Goal: Use online tool/utility: Utilize a website feature to perform a specific function

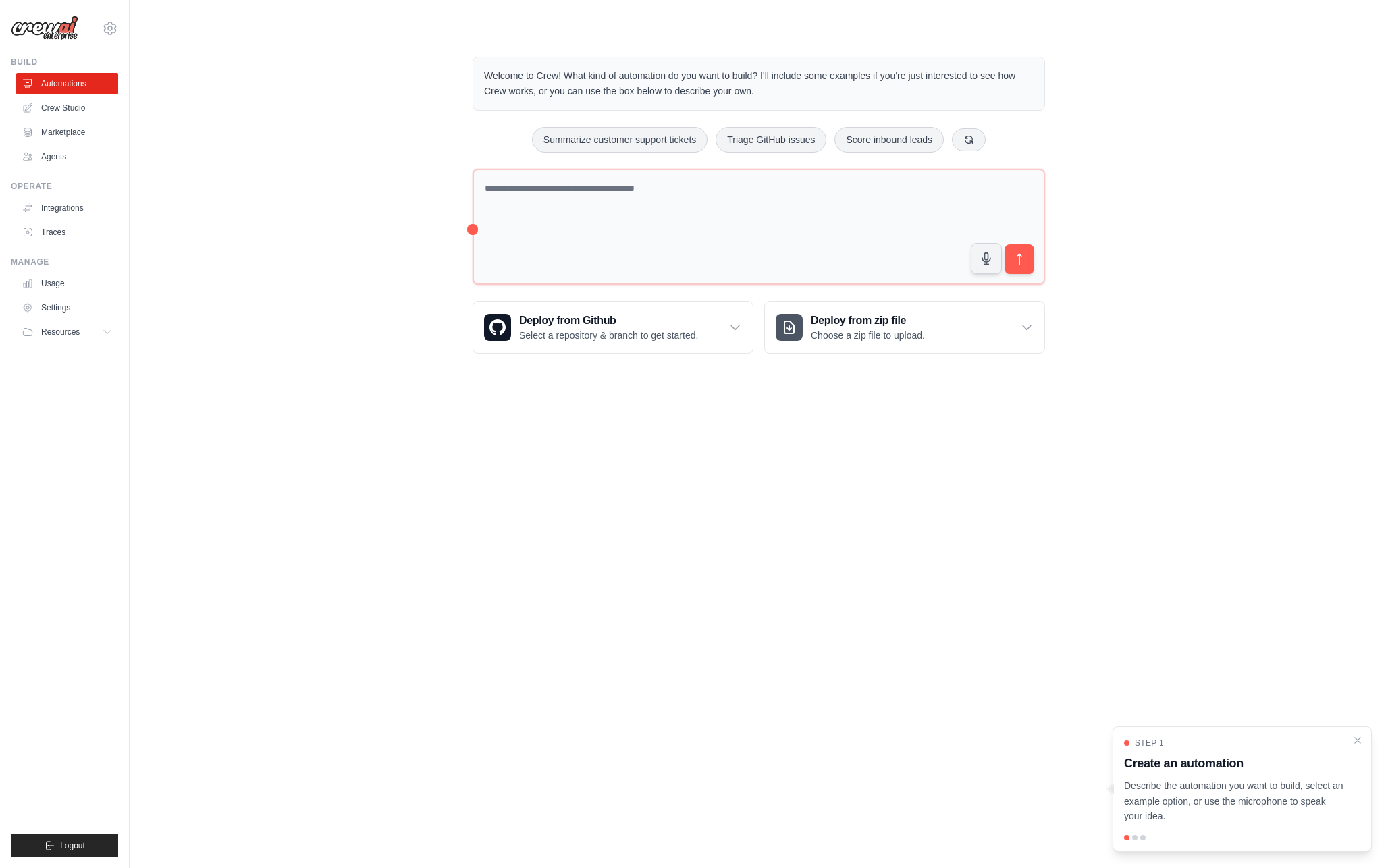
click at [326, 449] on body "[EMAIL_ADDRESS][DOMAIN_NAME] Settings Build Automations Crew Studio" at bounding box center [694, 434] width 1388 height 868
click at [1360, 738] on icon "Close walkthrough" at bounding box center [1357, 740] width 12 height 12
click at [1249, 187] on div "Welcome to Crew! What kind of automation do you want to build? I'll include som…" at bounding box center [759, 206] width 1216 height 340
click at [107, 30] on icon at bounding box center [110, 28] width 16 height 16
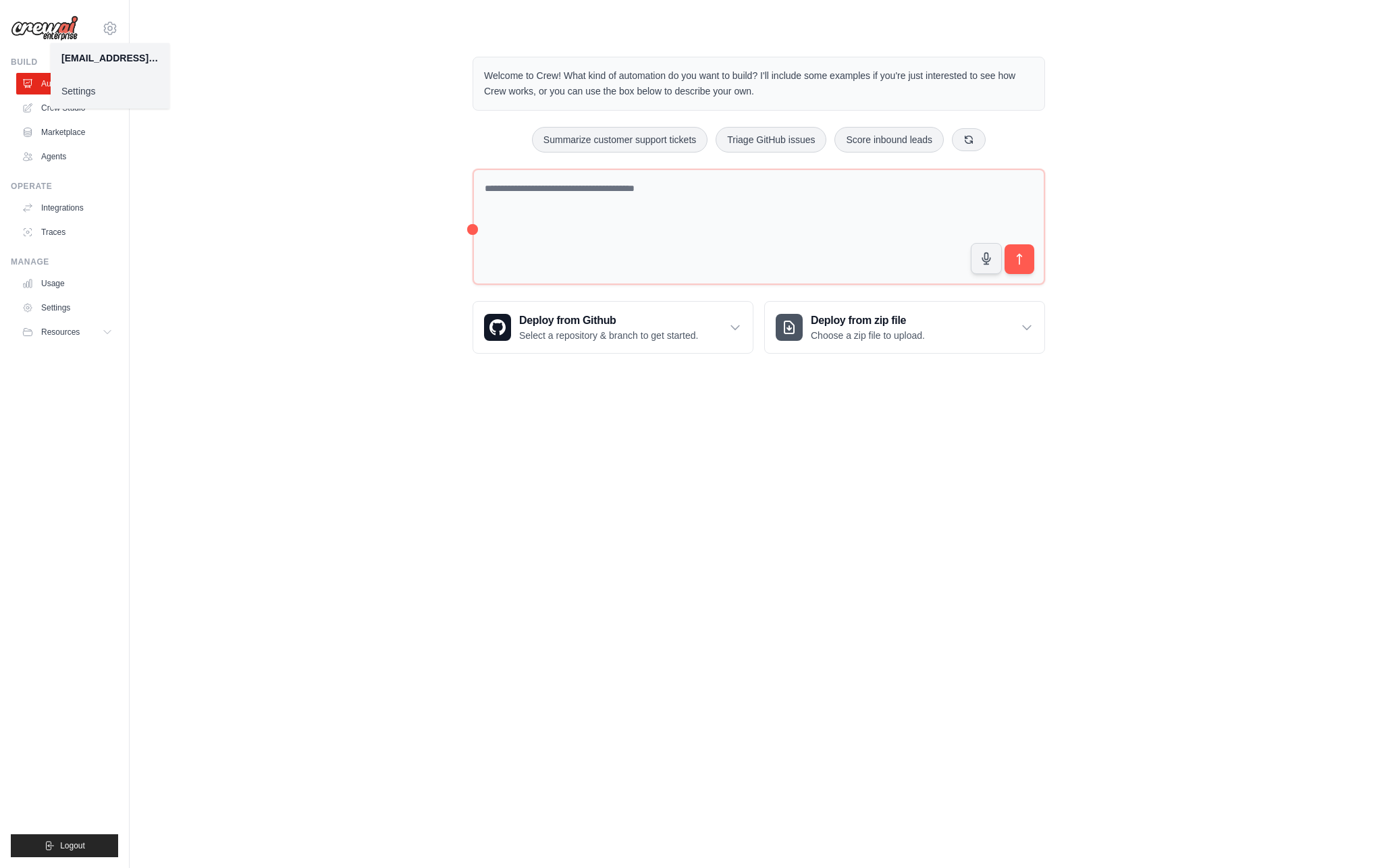
click at [106, 60] on div "youngkeun.park@kt.com" at bounding box center [110, 58] width 98 height 14
click at [79, 92] on link "Settings" at bounding box center [110, 91] width 118 height 24
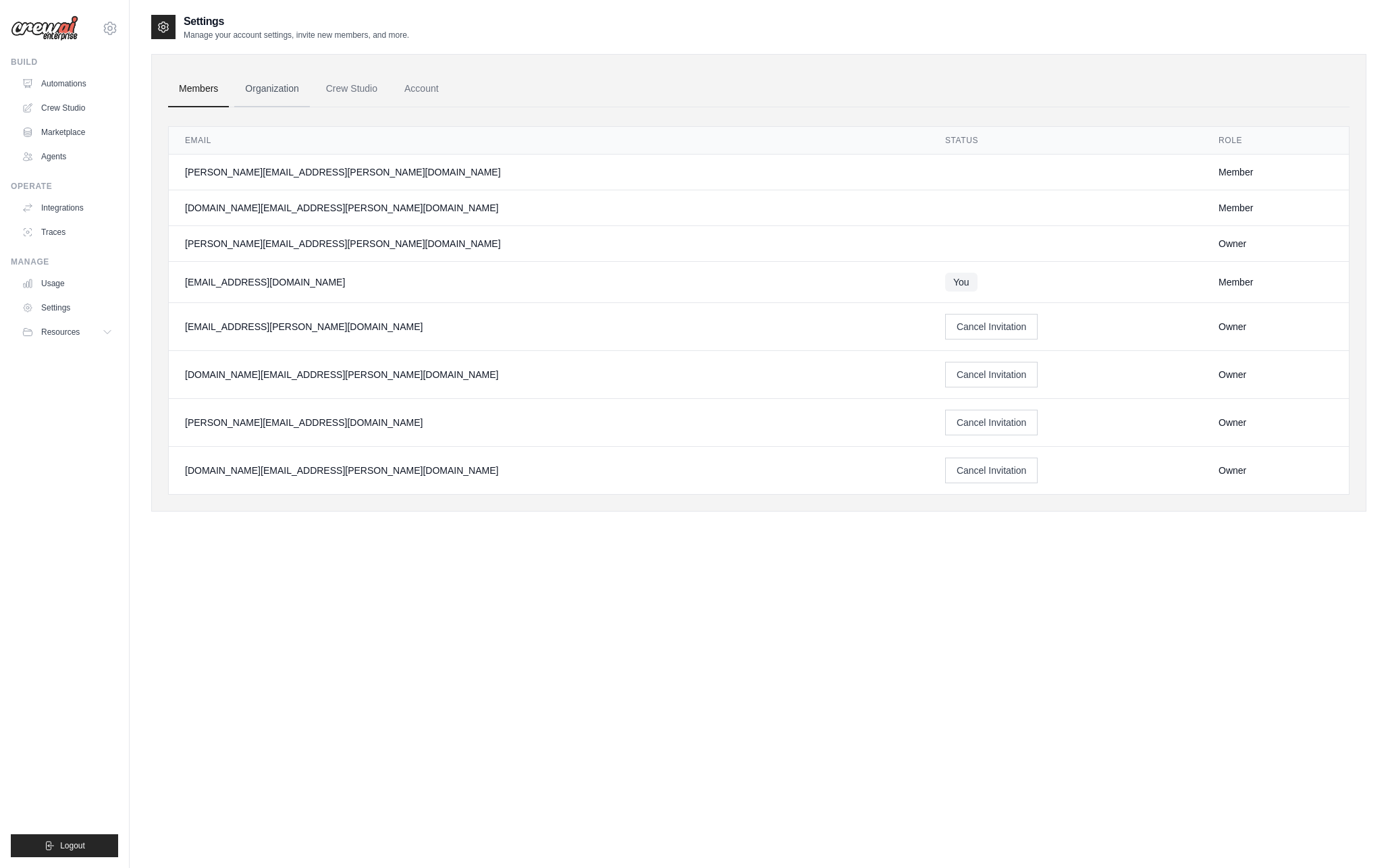
click at [281, 88] on link "Organization" at bounding box center [272, 89] width 75 height 36
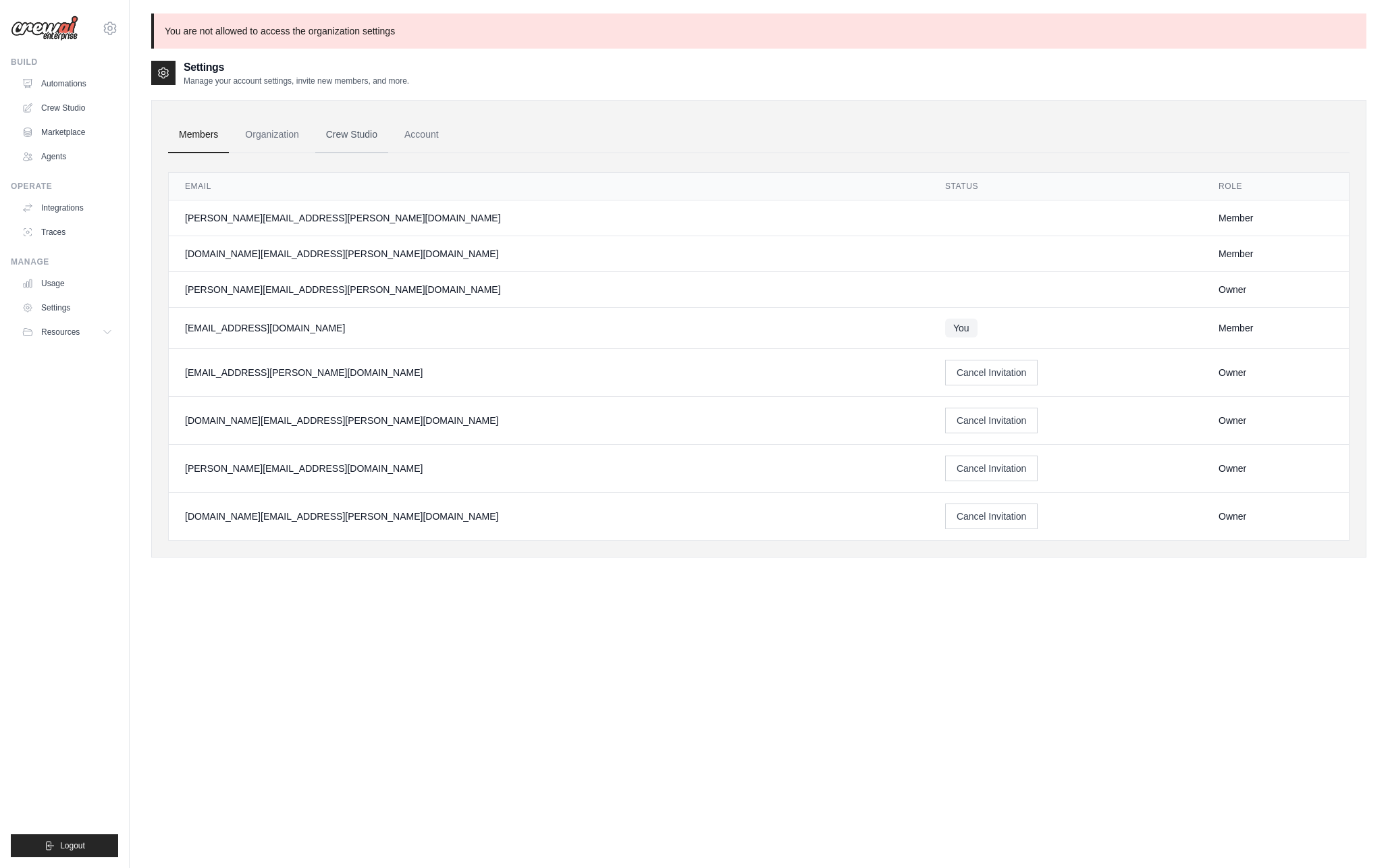
click at [368, 139] on link "Crew Studio" at bounding box center [351, 135] width 73 height 36
click at [364, 138] on link "Crew Studio" at bounding box center [351, 135] width 73 height 36
click at [503, 131] on link "Account" at bounding box center [498, 135] width 56 height 36
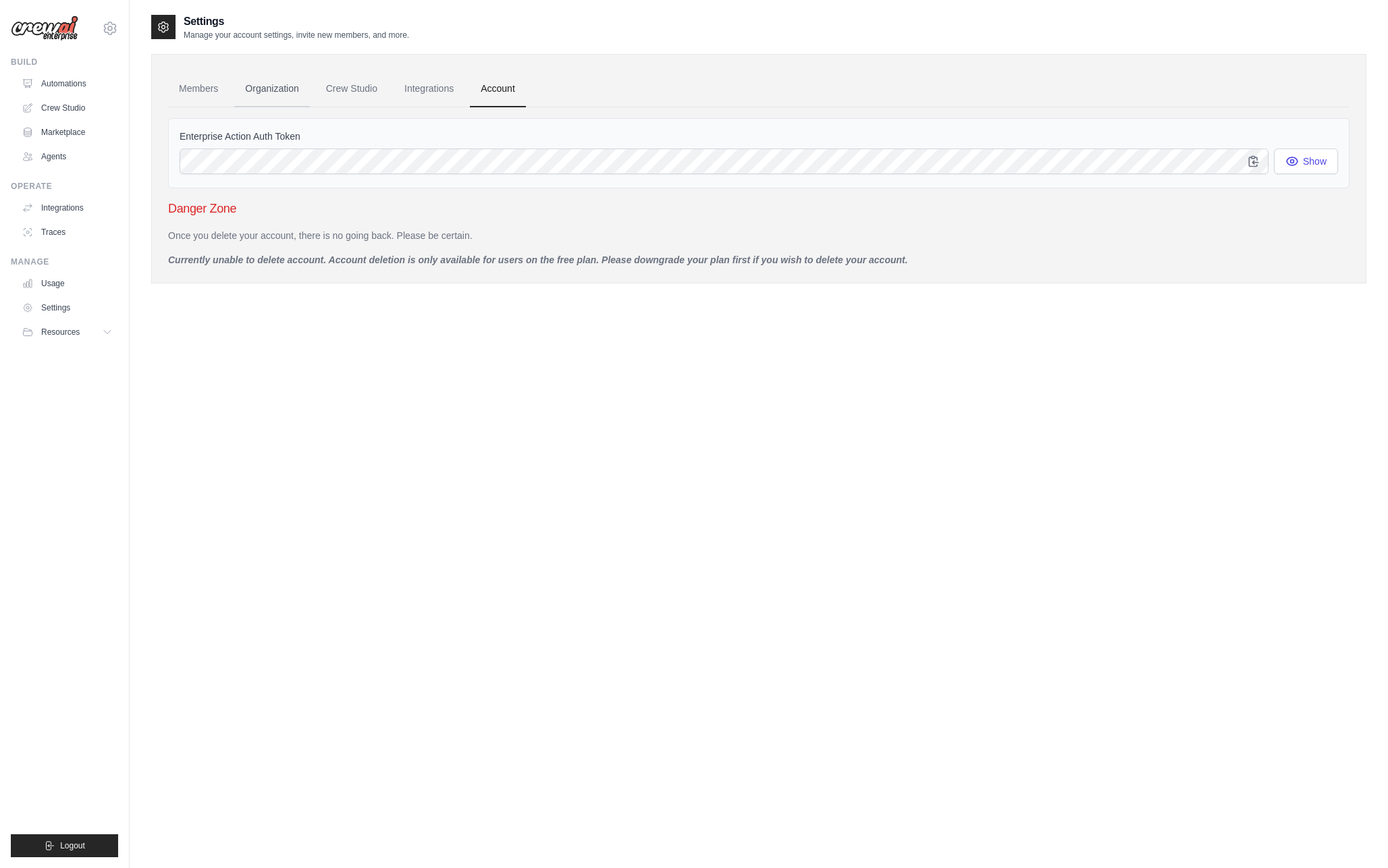
click at [272, 93] on link "Organization" at bounding box center [272, 89] width 75 height 36
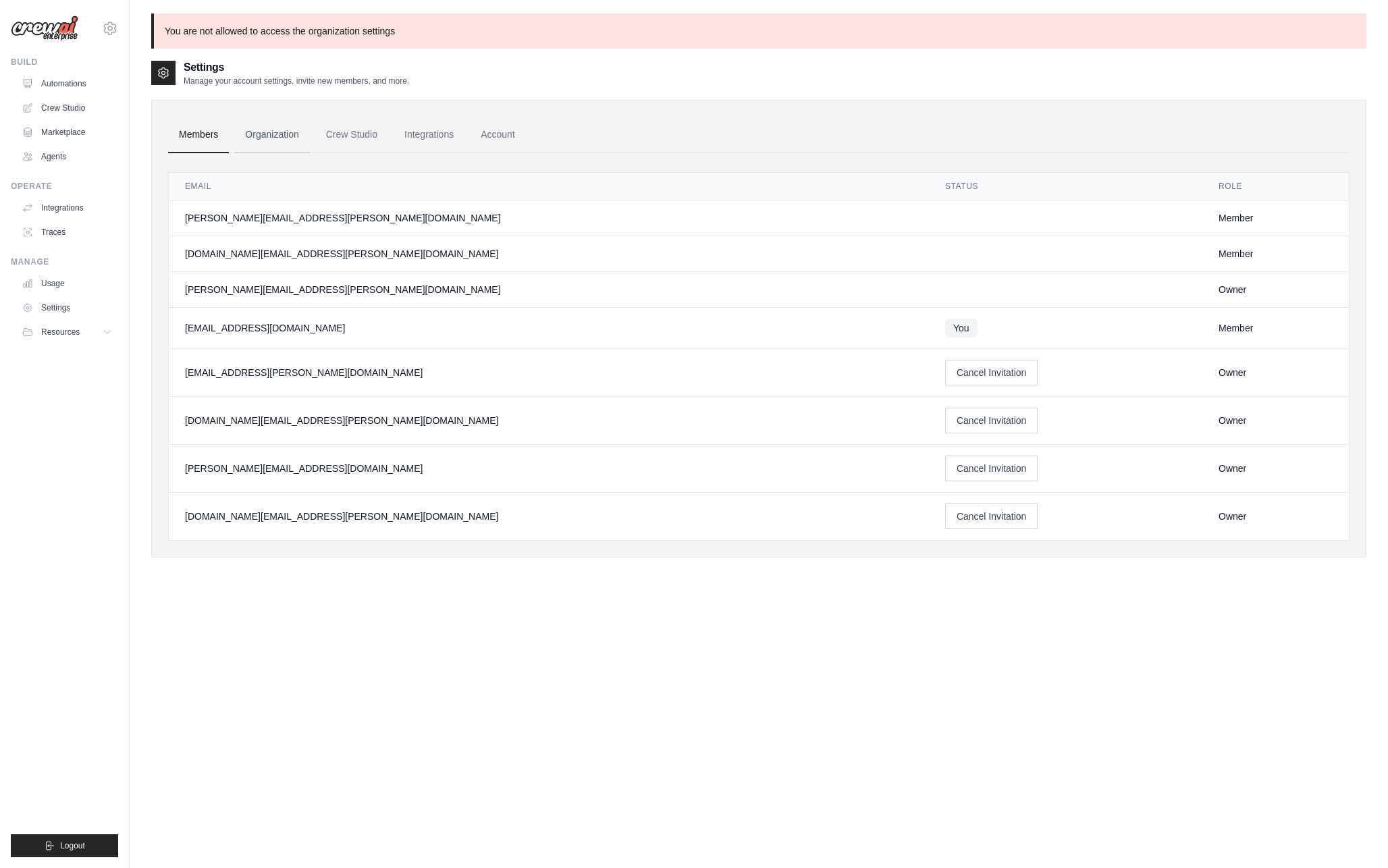
click at [281, 139] on link "Organization" at bounding box center [272, 135] width 75 height 36
click at [207, 143] on link "Members" at bounding box center [198, 135] width 60 height 36
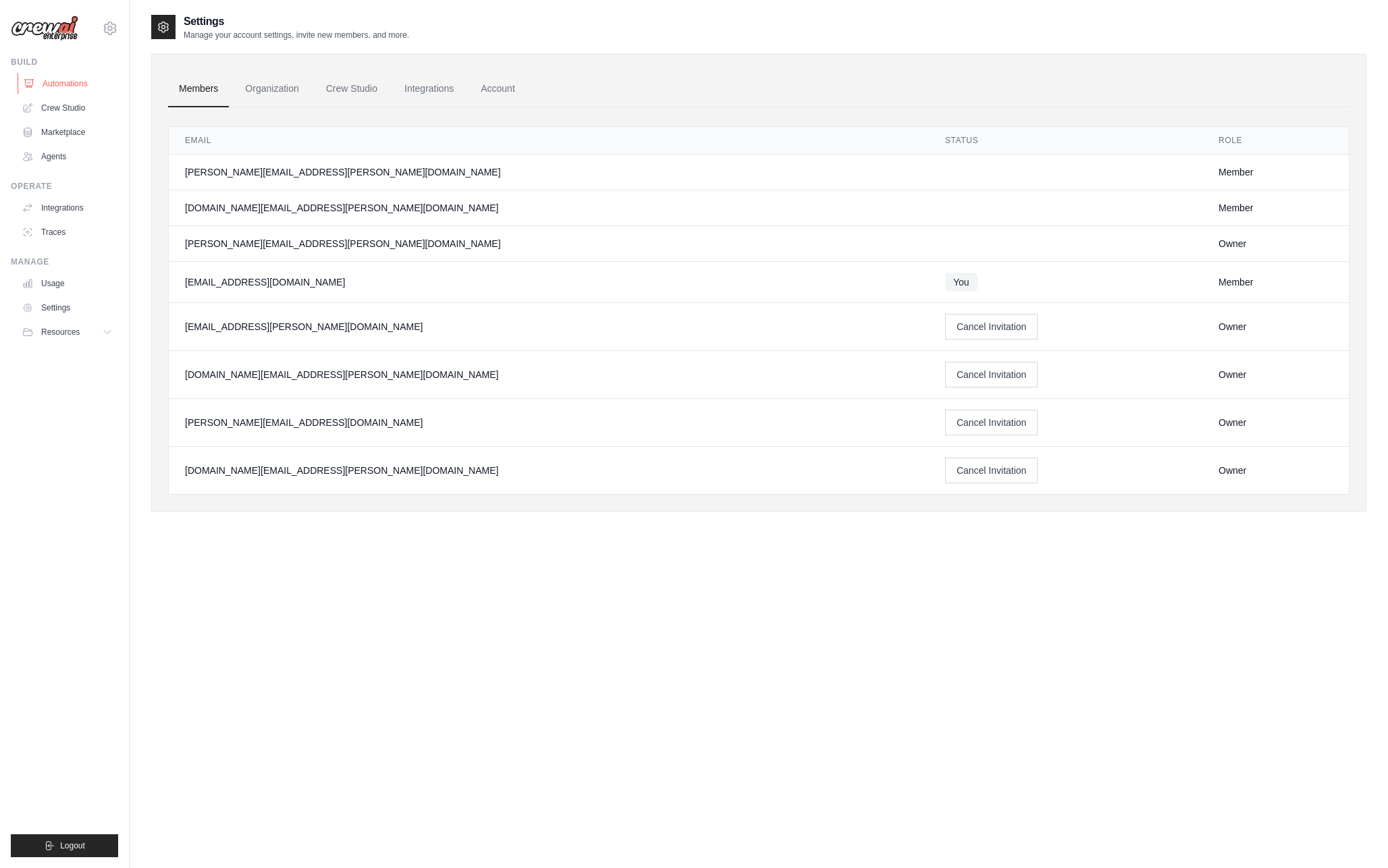
click at [85, 92] on link "Automations" at bounding box center [69, 83] width 102 height 22
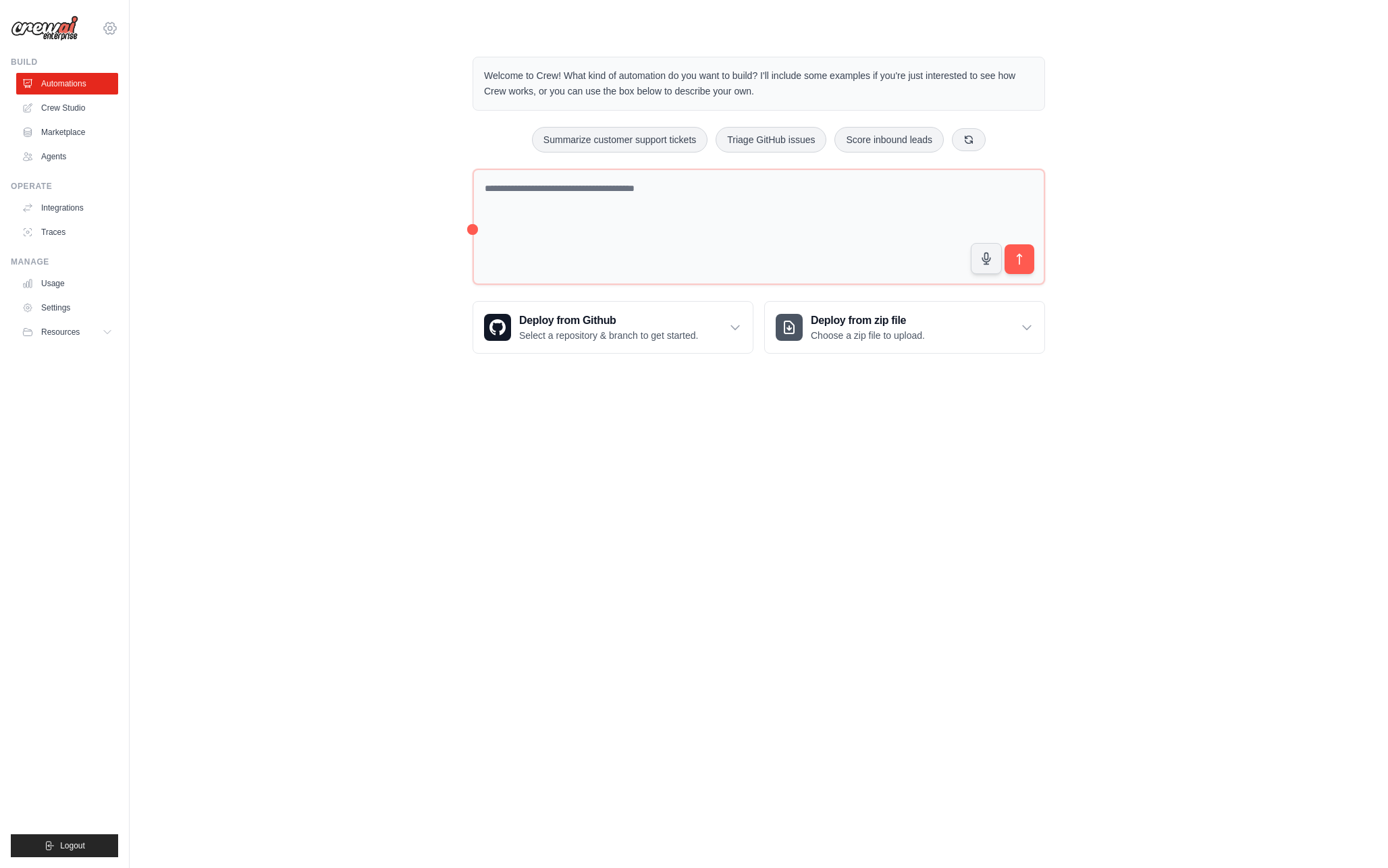
click at [113, 31] on icon at bounding box center [110, 28] width 16 height 16
click at [185, 187] on div "Welcome to Crew! What kind of automation do you want to build? I'll include som…" at bounding box center [759, 206] width 1216 height 340
click at [77, 210] on link "Integrations" at bounding box center [69, 208] width 102 height 22
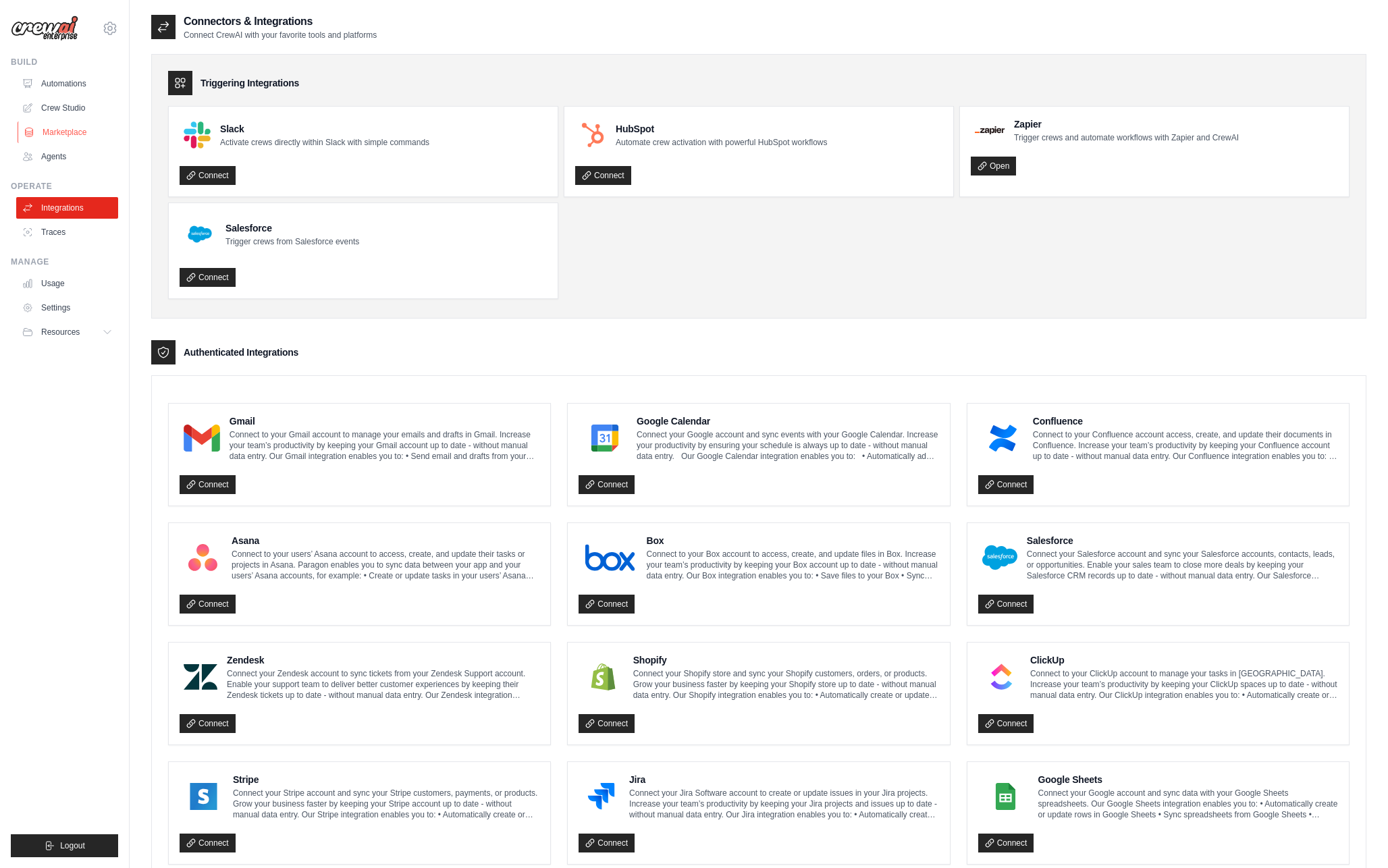
click at [73, 136] on link "Marketplace" at bounding box center [69, 132] width 102 height 22
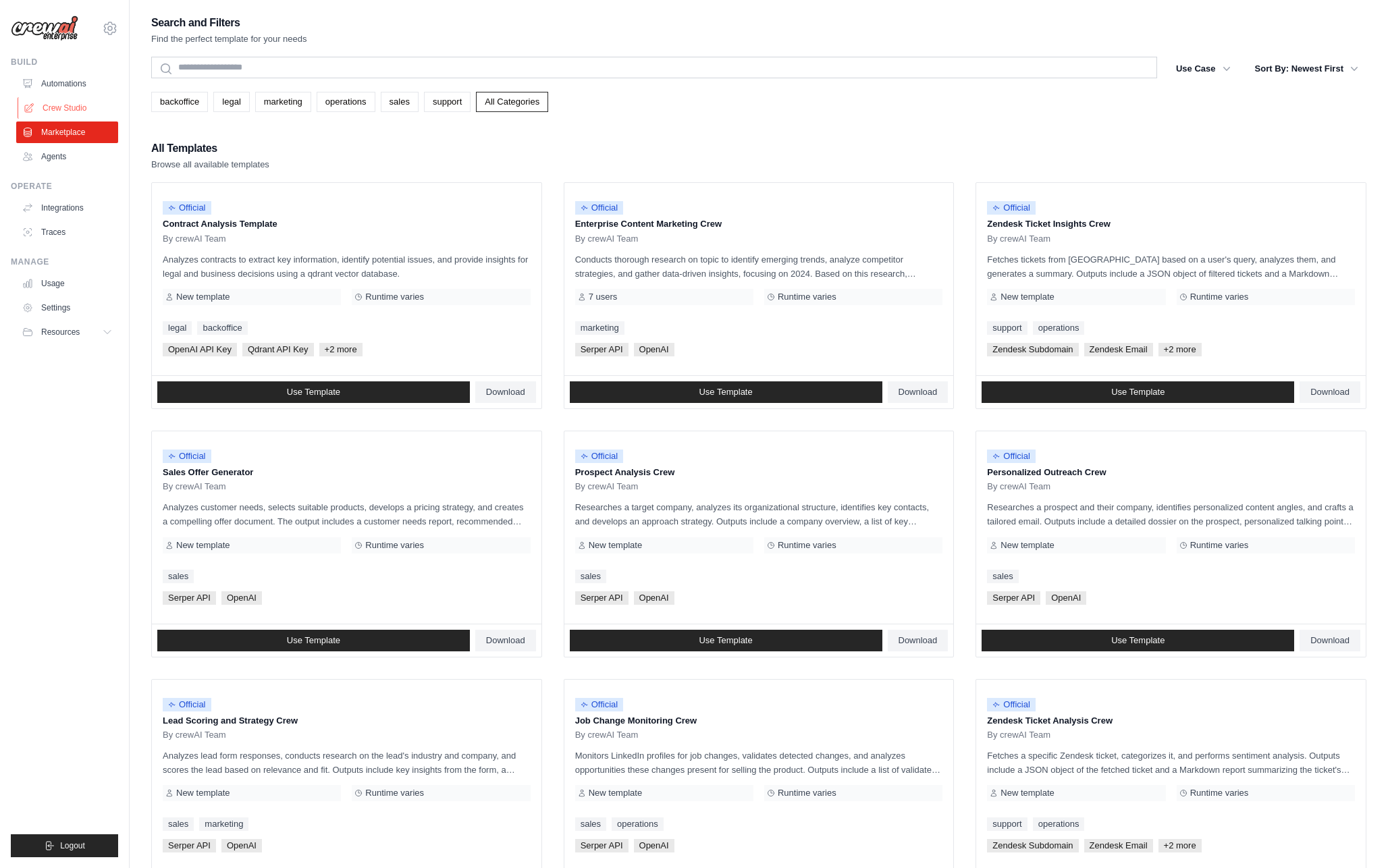
click at [73, 108] on link "Crew Studio" at bounding box center [69, 108] width 102 height 22
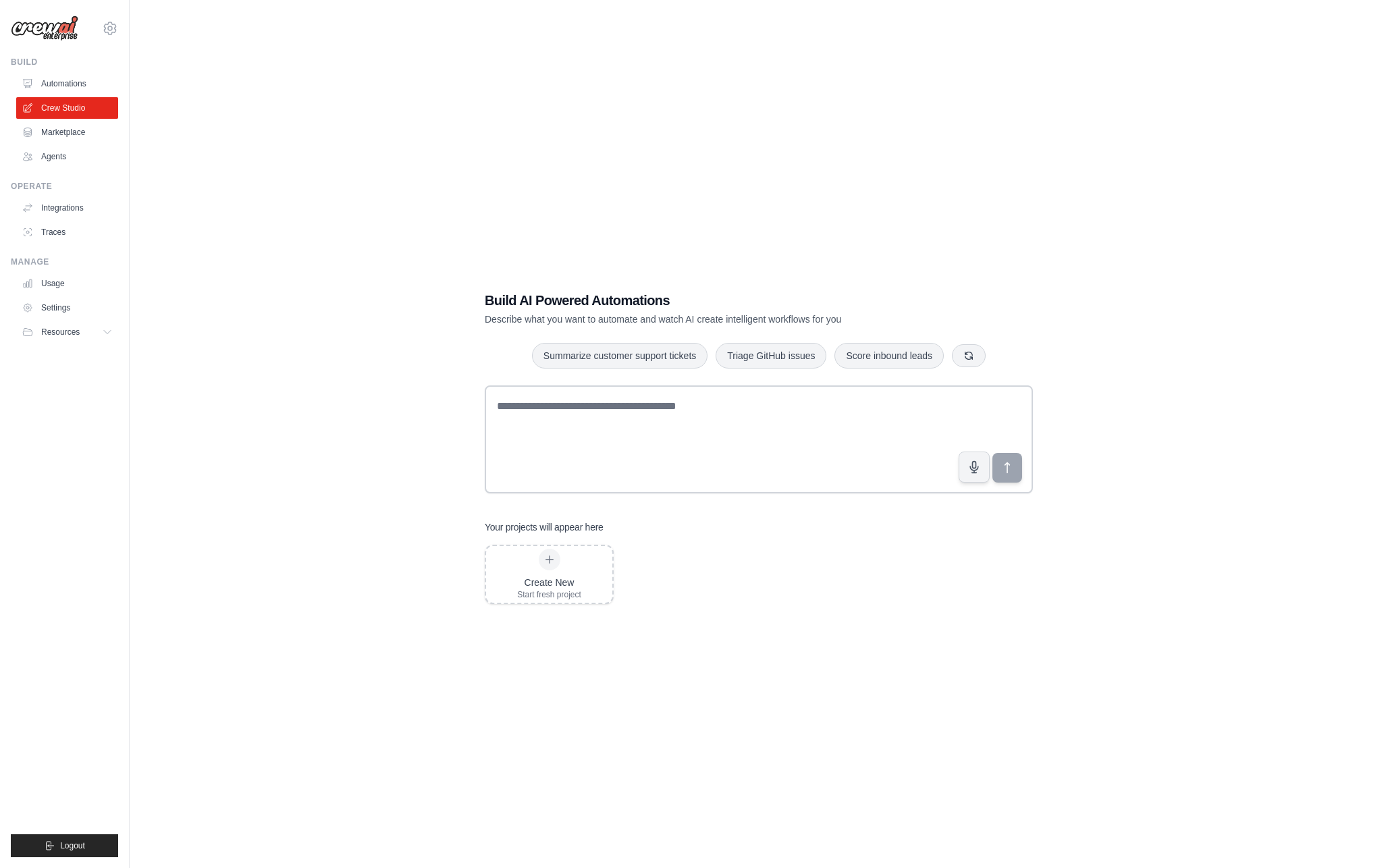
click at [73, 81] on link "Automations" at bounding box center [67, 83] width 102 height 22
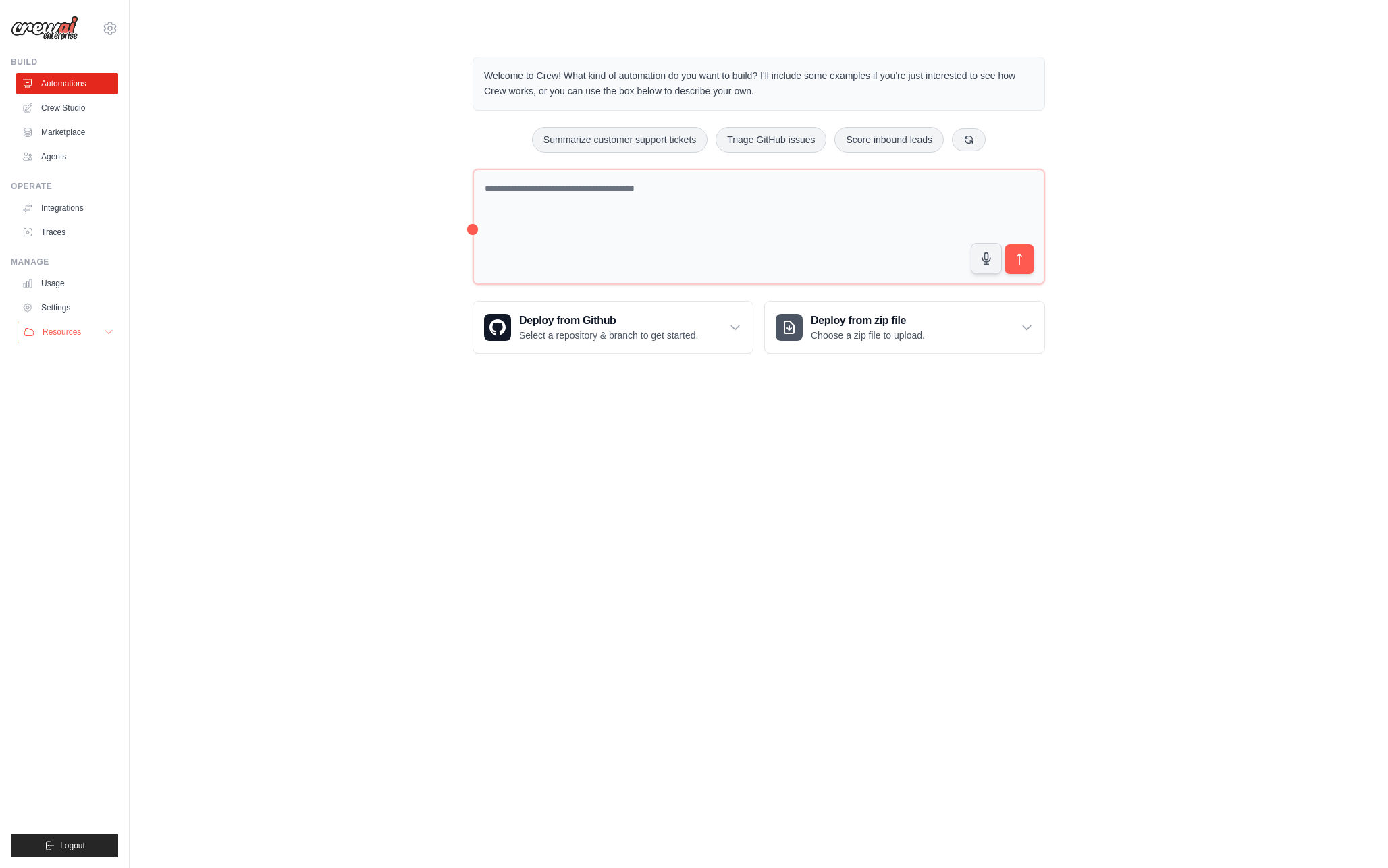
click at [80, 331] on span "Resources" at bounding box center [62, 331] width 39 height 10
click at [77, 314] on link "Settings" at bounding box center [69, 308] width 102 height 22
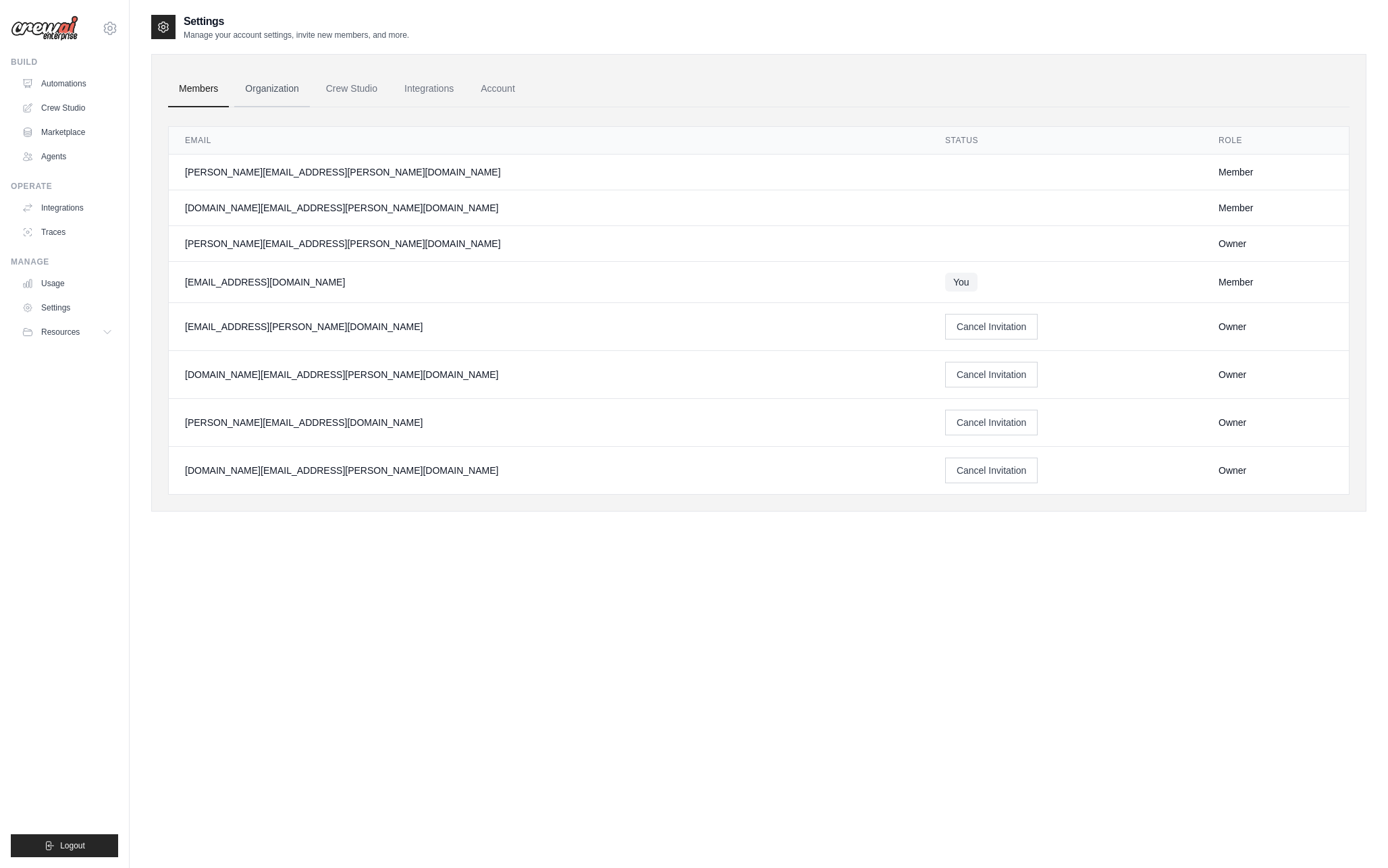
click at [276, 93] on link "Organization" at bounding box center [272, 89] width 75 height 36
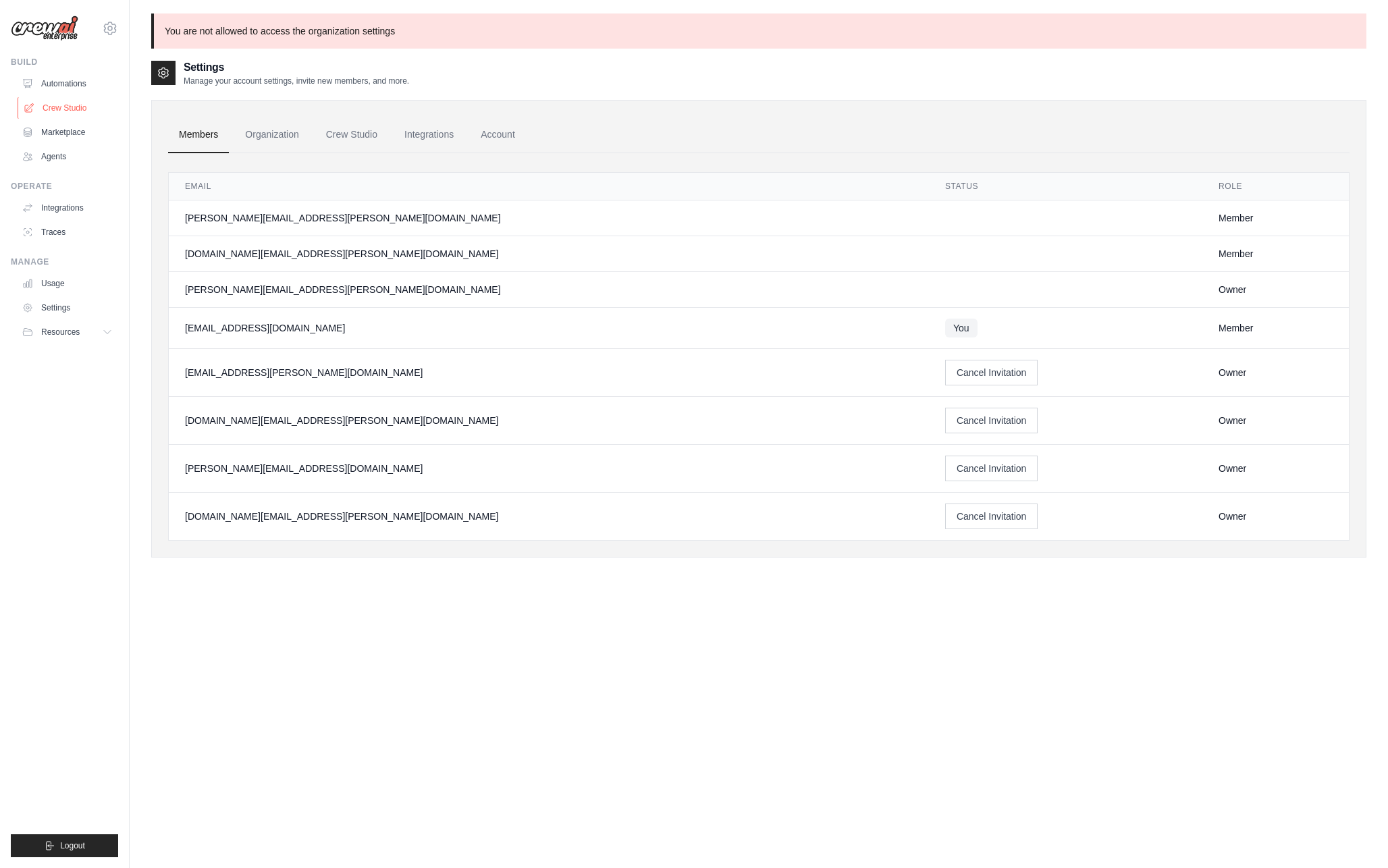
click at [77, 114] on link "Crew Studio" at bounding box center [69, 108] width 102 height 22
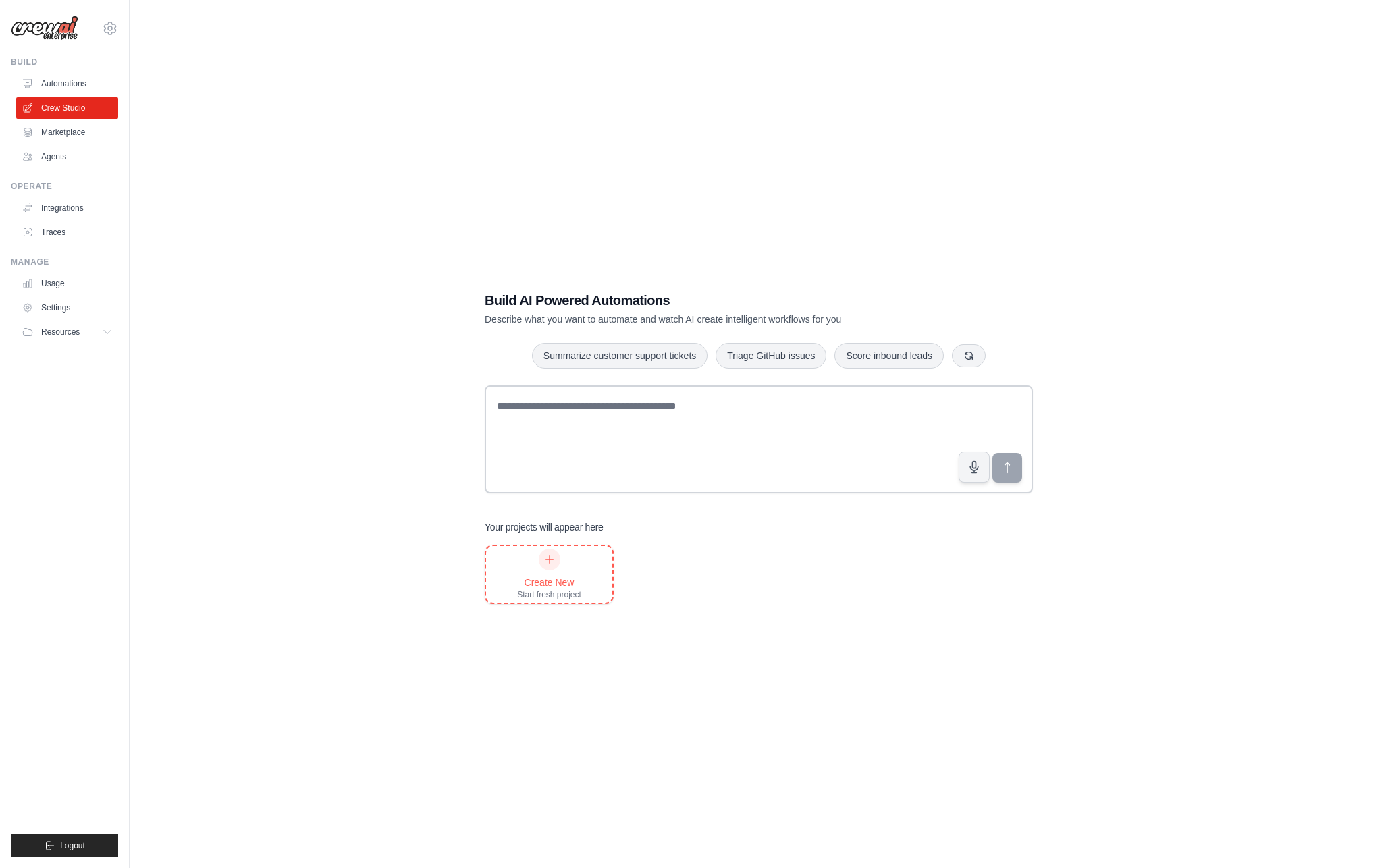
click at [549, 556] on icon at bounding box center [549, 559] width 7 height 7
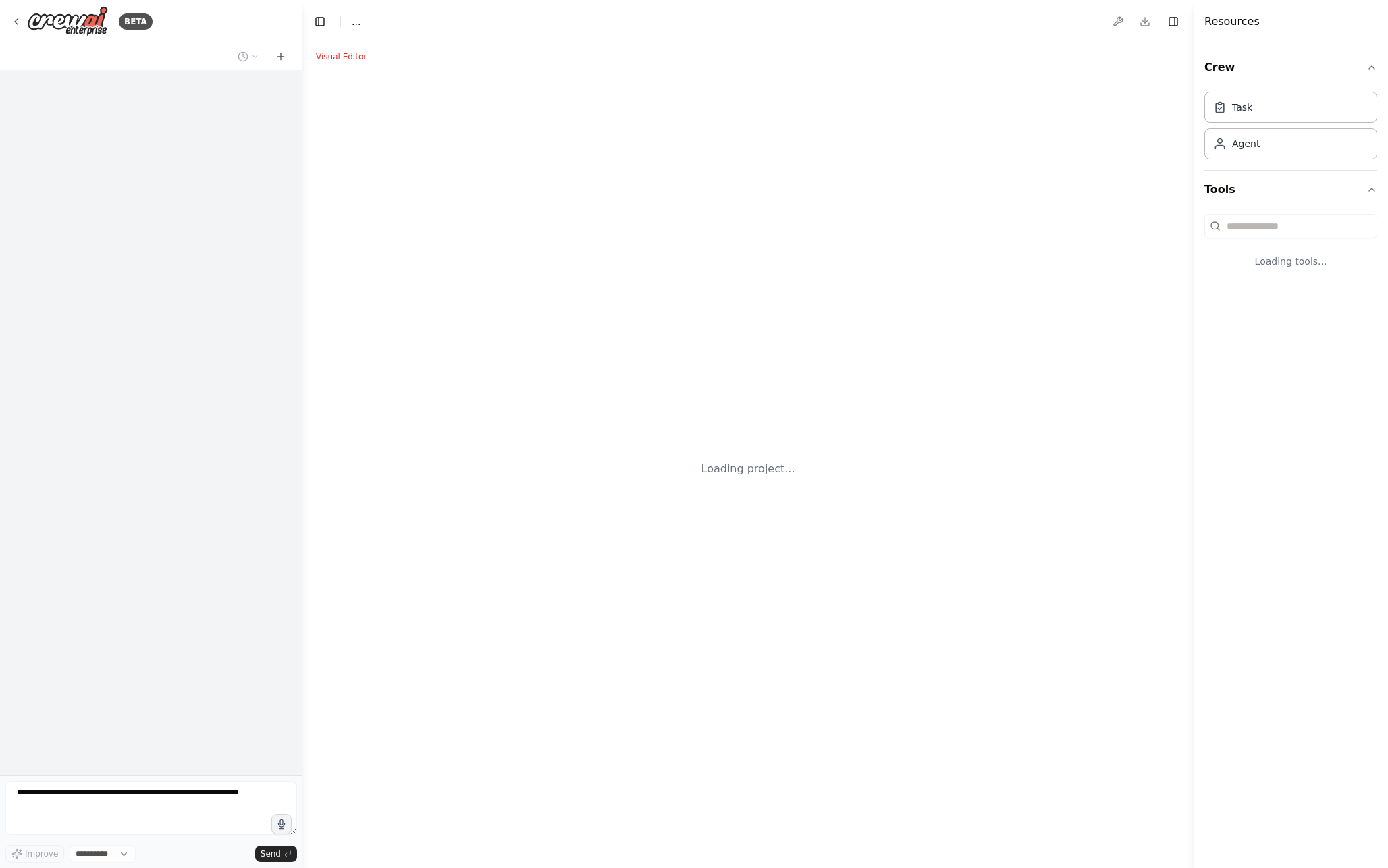
select select "****"
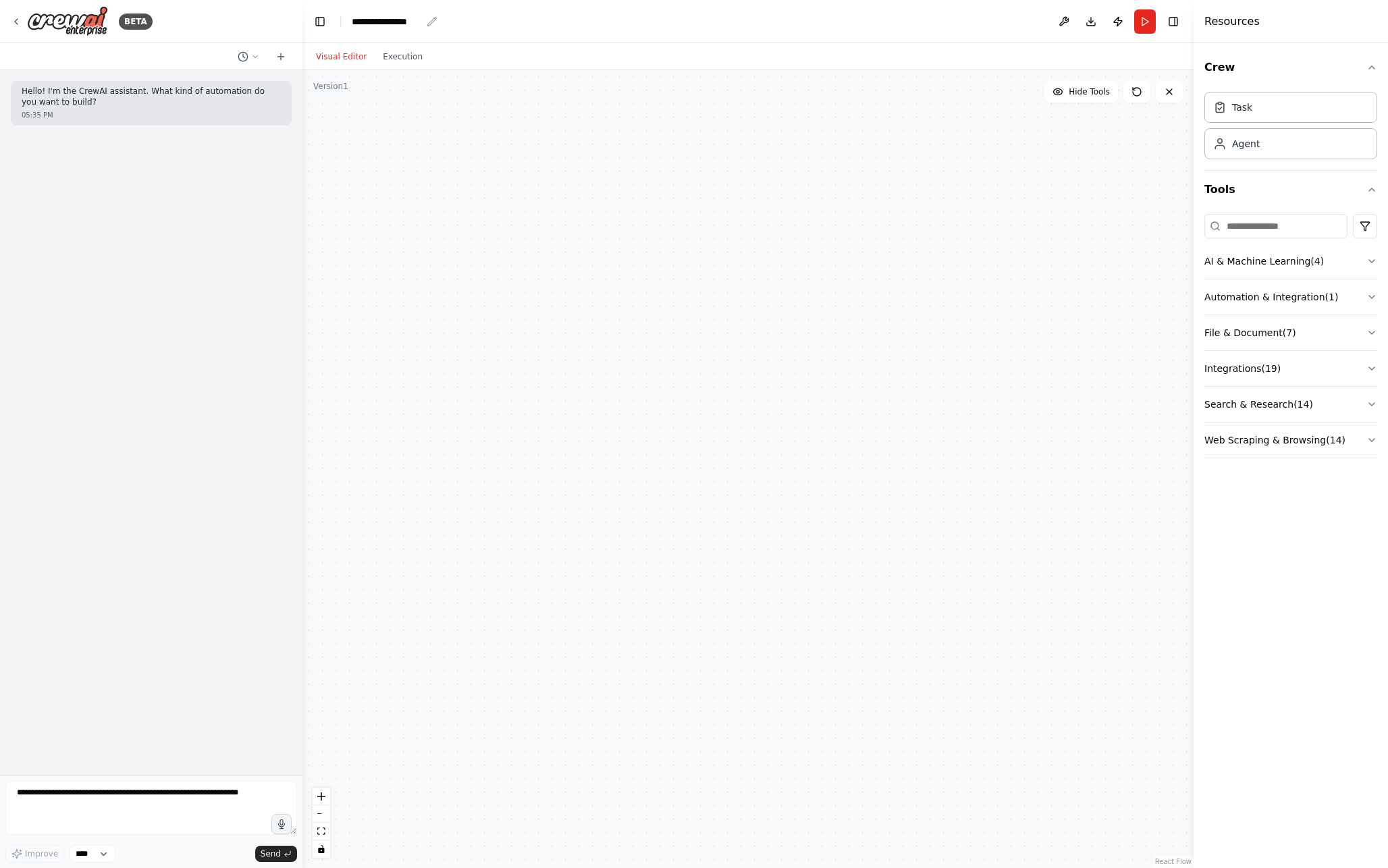
click at [389, 21] on div "**********" at bounding box center [386, 21] width 69 height 14
click at [389, 21] on div "**********" at bounding box center [402, 21] width 102 height 14
click at [419, 23] on div "**********" at bounding box center [402, 21] width 102 height 14
drag, startPoint x: 423, startPoint y: 24, endPoint x: 350, endPoint y: 23, distance: 73.0
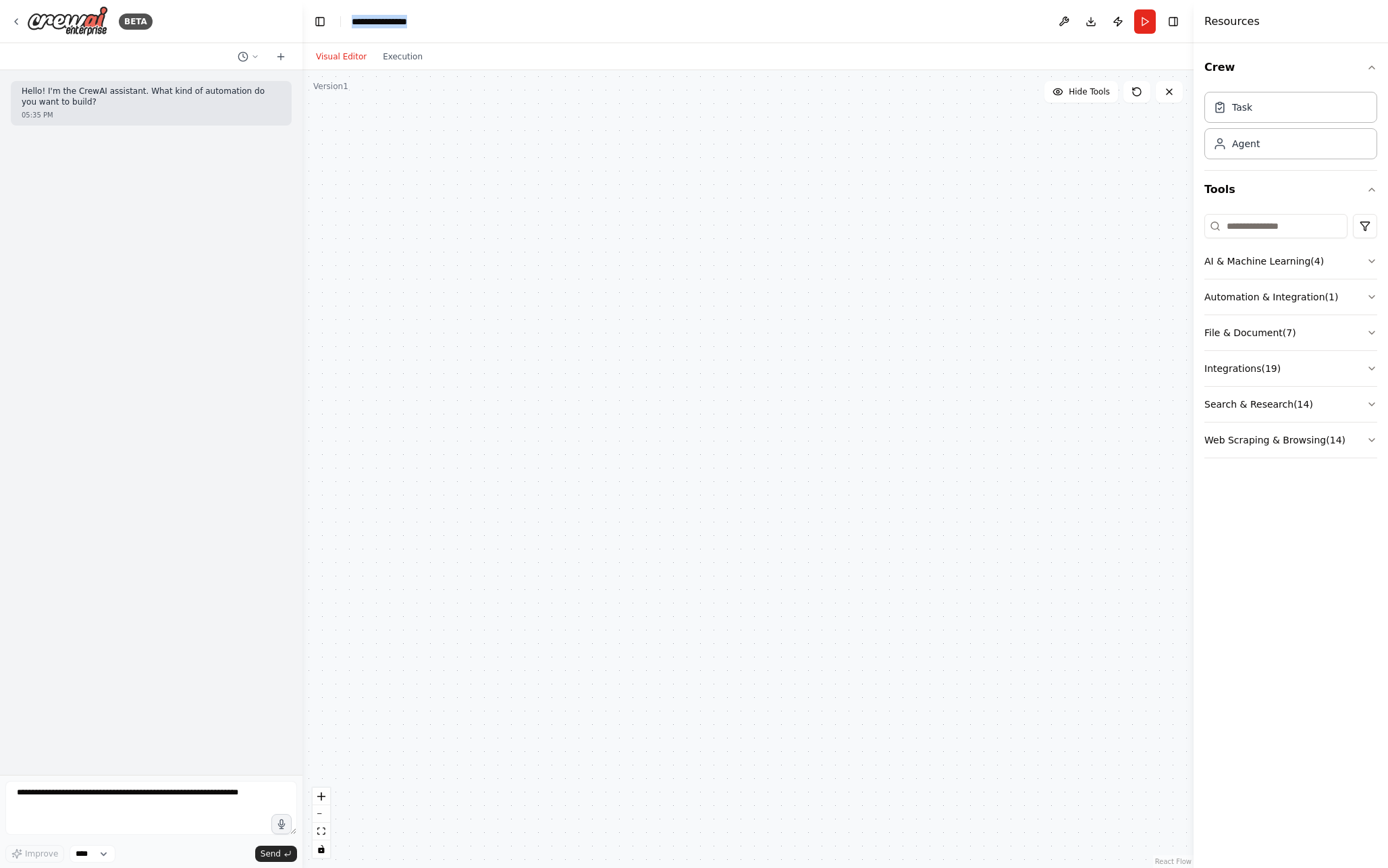
click at [350, 23] on header "**********" at bounding box center [748, 22] width 891 height 44
click at [351, 60] on button "Visual Editor" at bounding box center [341, 56] width 67 height 16
click at [355, 57] on button "Visual Editor" at bounding box center [341, 56] width 67 height 16
click at [413, 55] on button "Execution" at bounding box center [403, 56] width 56 height 16
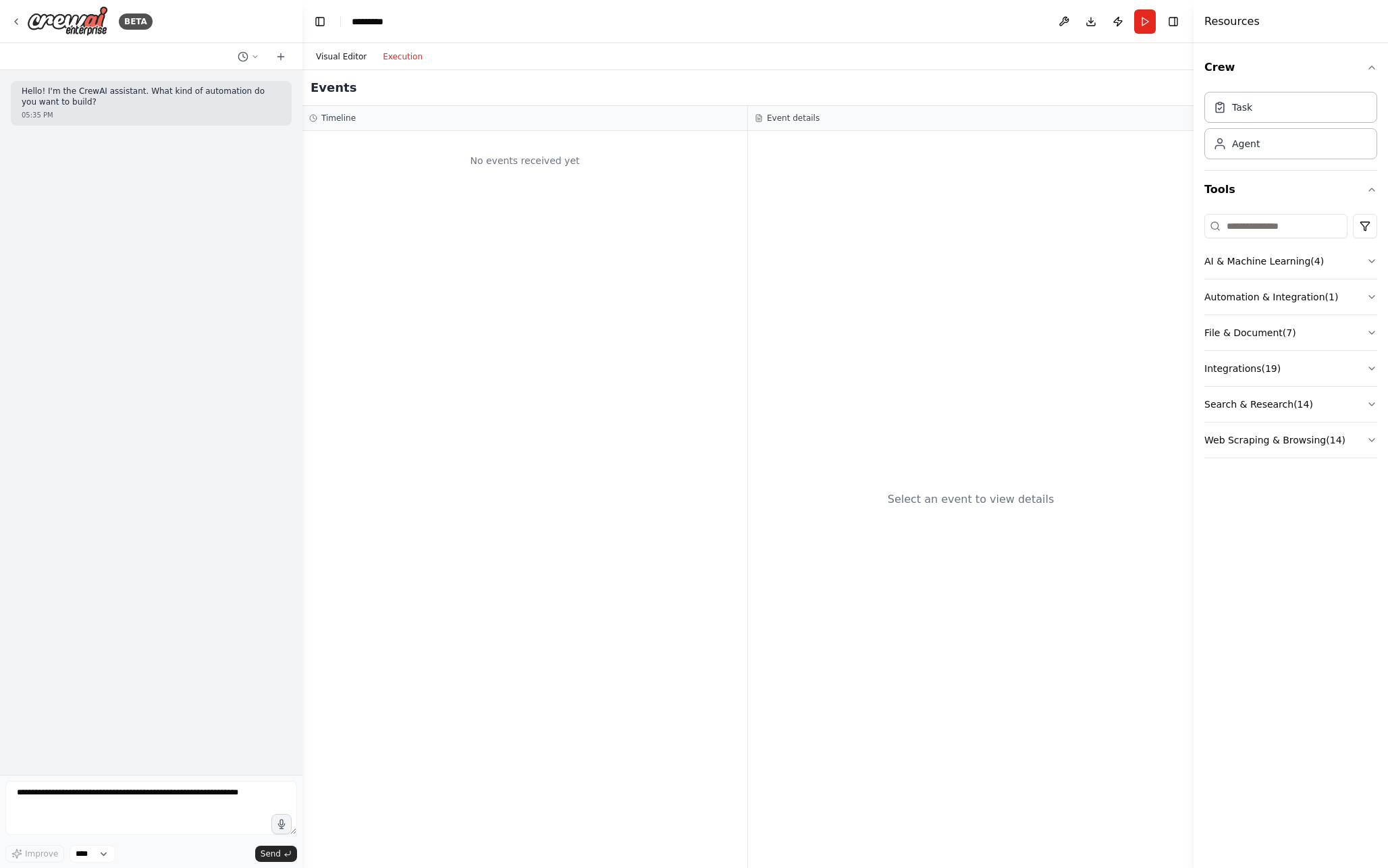
click at [349, 60] on button "Visual Editor" at bounding box center [341, 56] width 67 height 16
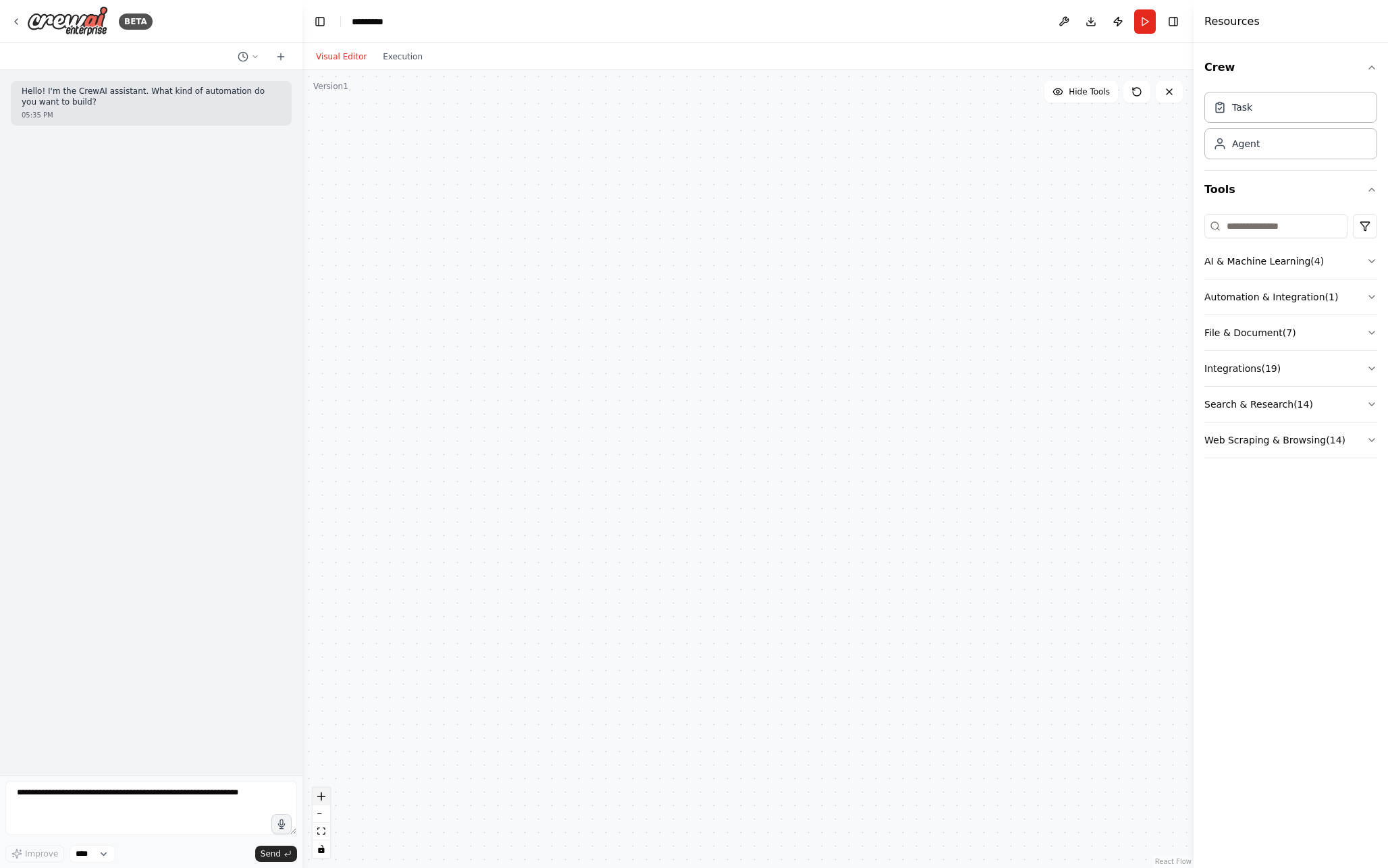
click at [326, 792] on button "zoom in" at bounding box center [322, 797] width 18 height 18
click at [469, 327] on div at bounding box center [748, 469] width 891 height 798
click at [284, 58] on icon at bounding box center [281, 56] width 10 height 10
click at [323, 25] on button "Toggle Left Sidebar" at bounding box center [319, 21] width 19 height 19
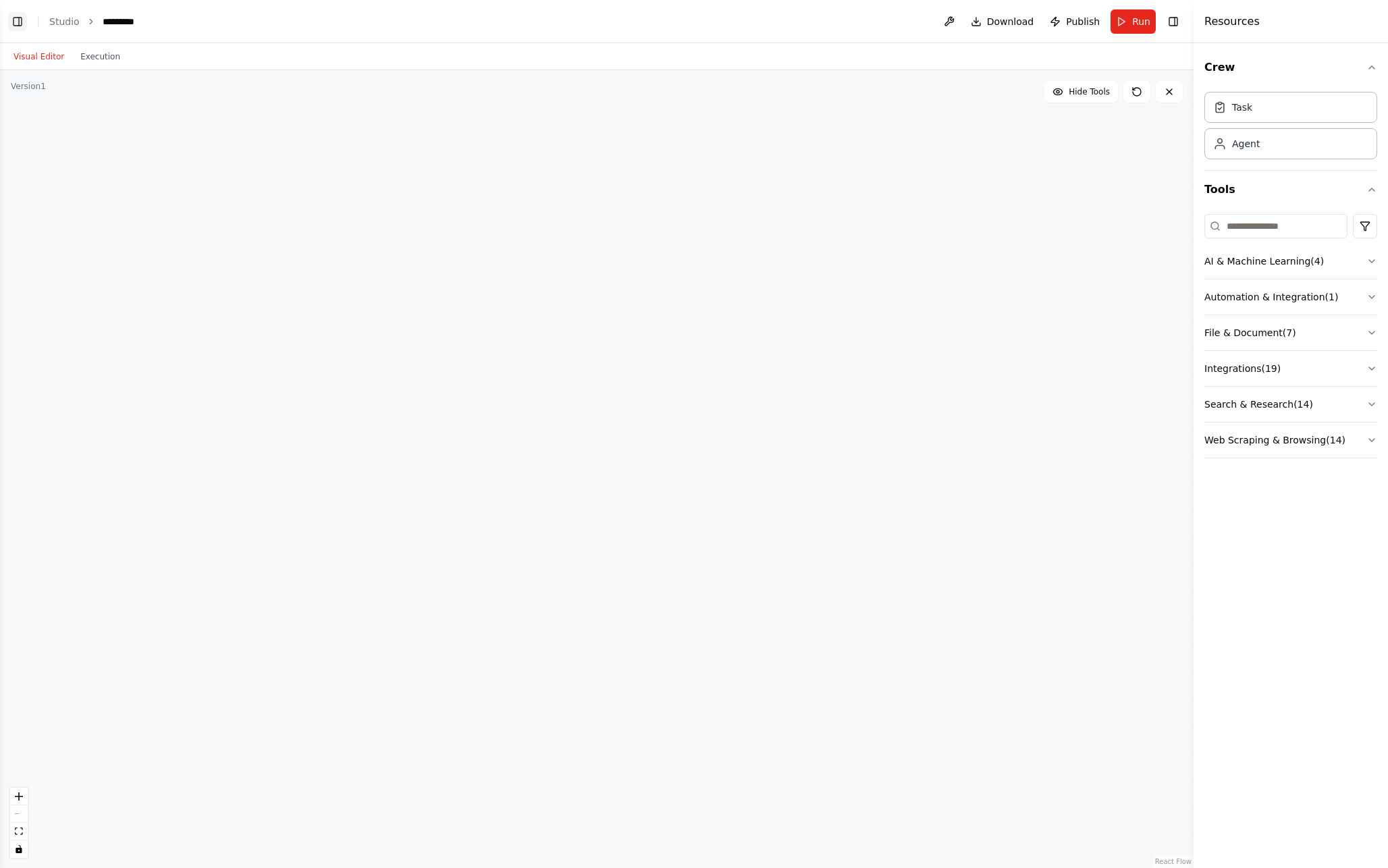
click at [24, 16] on button "Toggle Left Sidebar" at bounding box center [17, 21] width 19 height 19
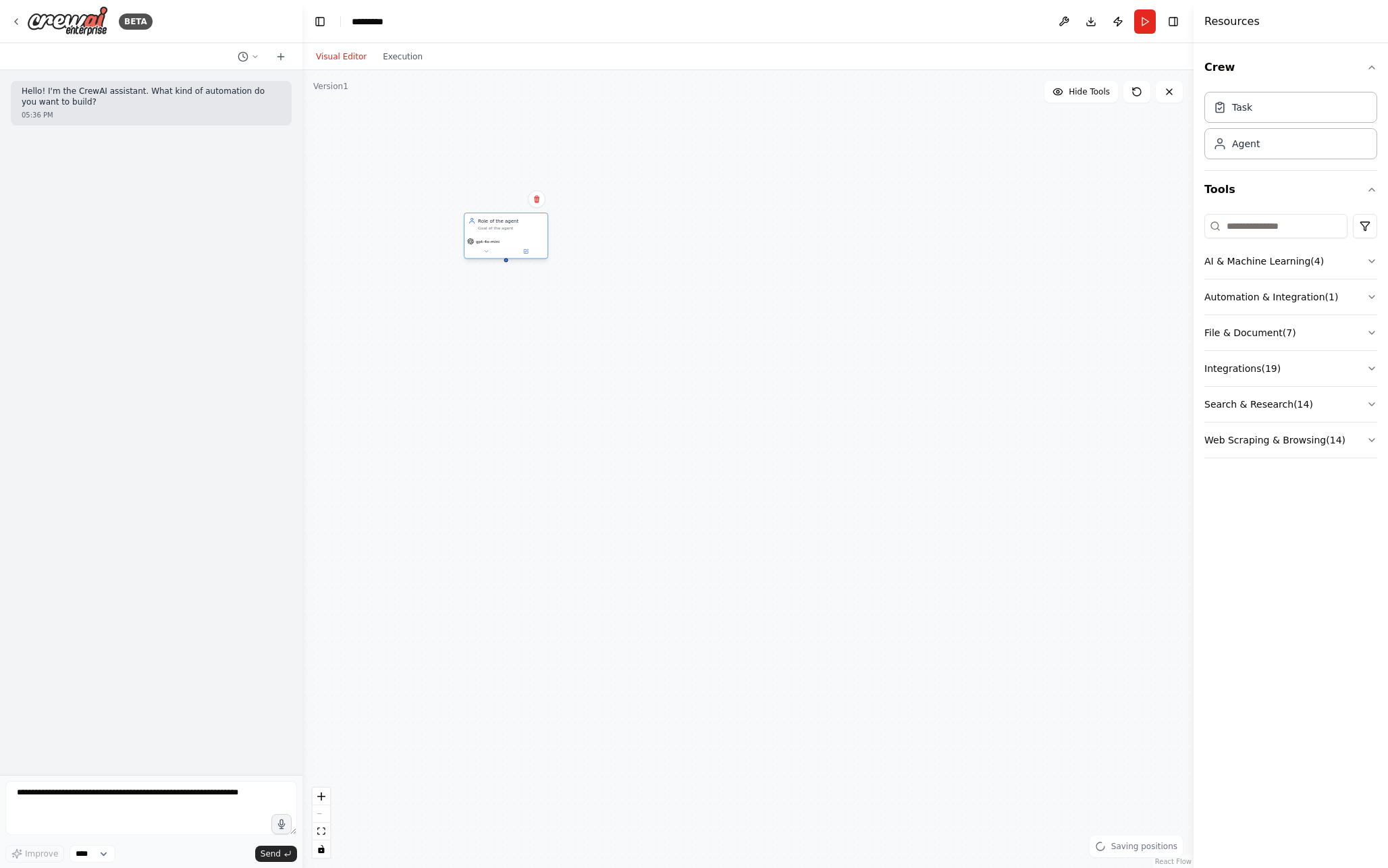
drag, startPoint x: 551, startPoint y: 271, endPoint x: 464, endPoint y: 193, distance: 116.8
click at [464, 213] on div "Role of the agent Goal of the agent gpt-4o-mini" at bounding box center [506, 236] width 85 height 47
drag, startPoint x: 459, startPoint y: 222, endPoint x: 467, endPoint y: 210, distance: 14.4
click at [467, 210] on div "Role of the agent Goal of the agent gpt-4o-mini" at bounding box center [748, 469] width 891 height 798
click at [590, 260] on div "Role of the agent Goal of the agent gpt-4o-mini" at bounding box center [748, 469] width 891 height 798
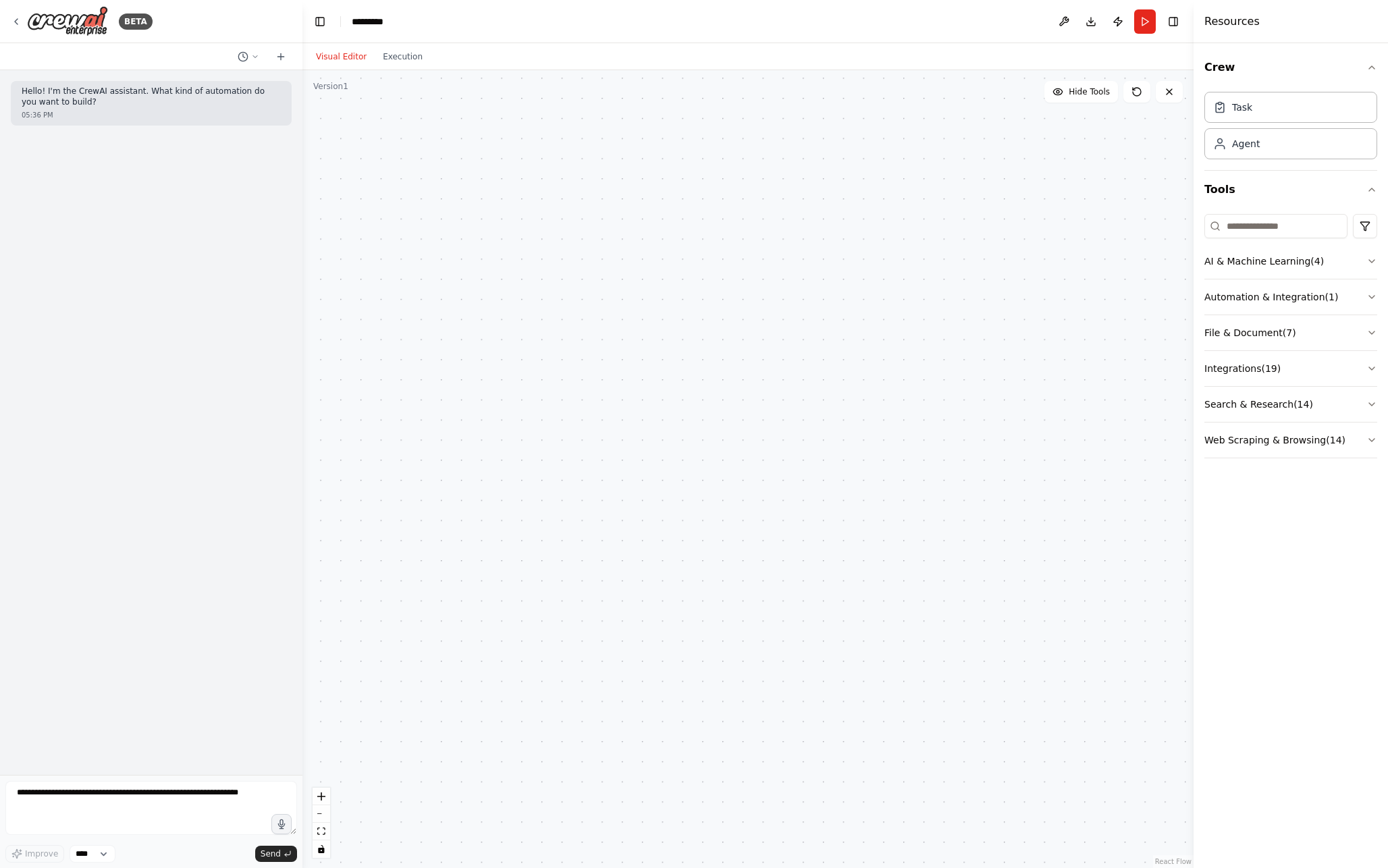
drag, startPoint x: 590, startPoint y: 260, endPoint x: 422, endPoint y: 284, distance: 169.7
click at [422, 284] on div "Role of the agent Goal of the agent gpt-4o-mini" at bounding box center [748, 469] width 891 height 798
drag, startPoint x: 439, startPoint y: 235, endPoint x: 295, endPoint y: 255, distance: 145.4
click at [295, 255] on div "BETA Hello! I'm the CrewAI assistant. What kind of automation do you want to bu…" at bounding box center [694, 434] width 1388 height 868
drag, startPoint x: 438, startPoint y: 273, endPoint x: 1211, endPoint y: 540, distance: 817.8
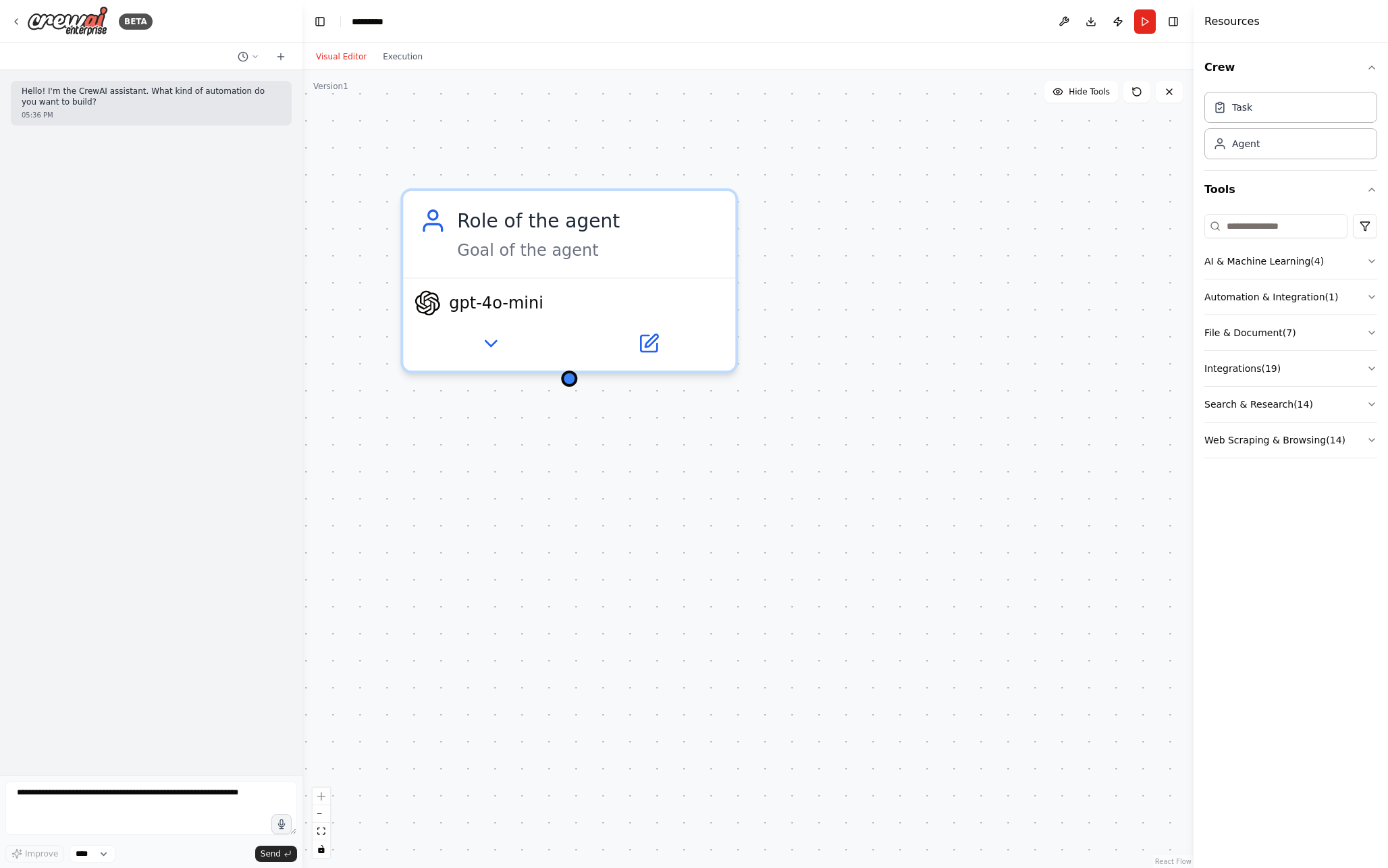
click at [1211, 540] on div "BETA Hello! I'm the CrewAI assistant. What kind of automation do you want to bu…" at bounding box center [694, 434] width 1388 height 868
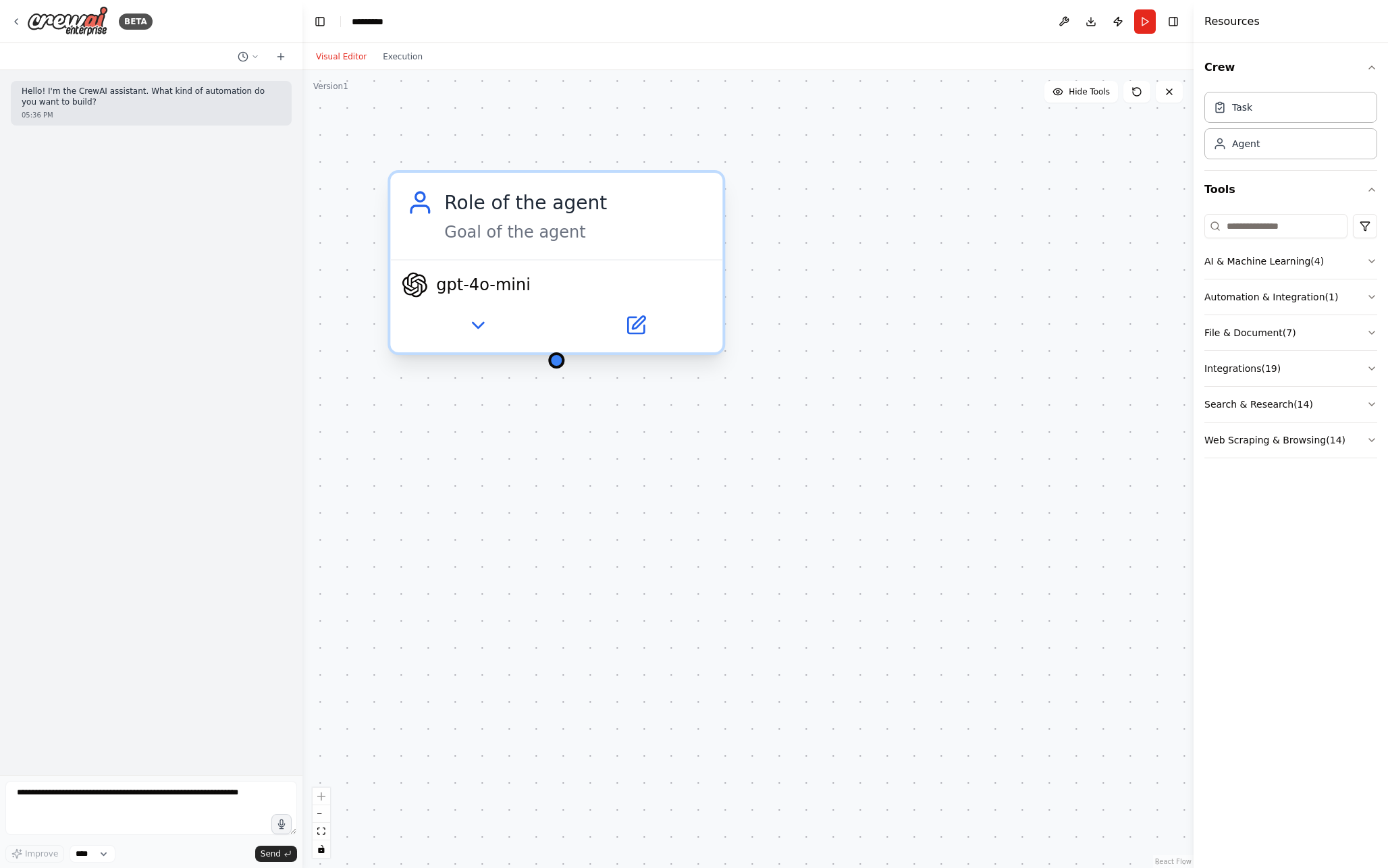
click at [517, 283] on span "gpt-4o-mini" at bounding box center [483, 284] width 94 height 22
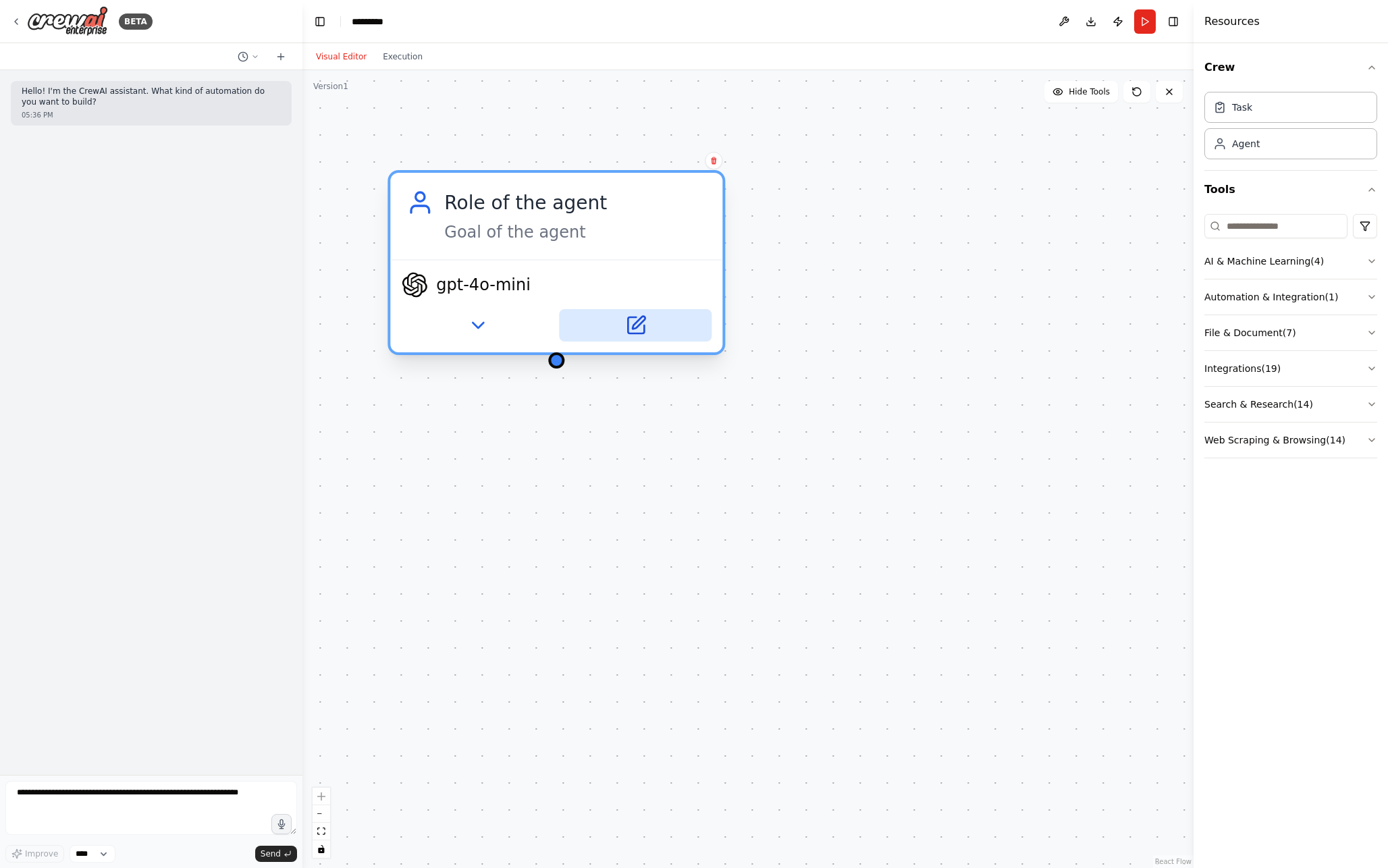
click at [638, 327] on icon at bounding box center [635, 326] width 16 height 16
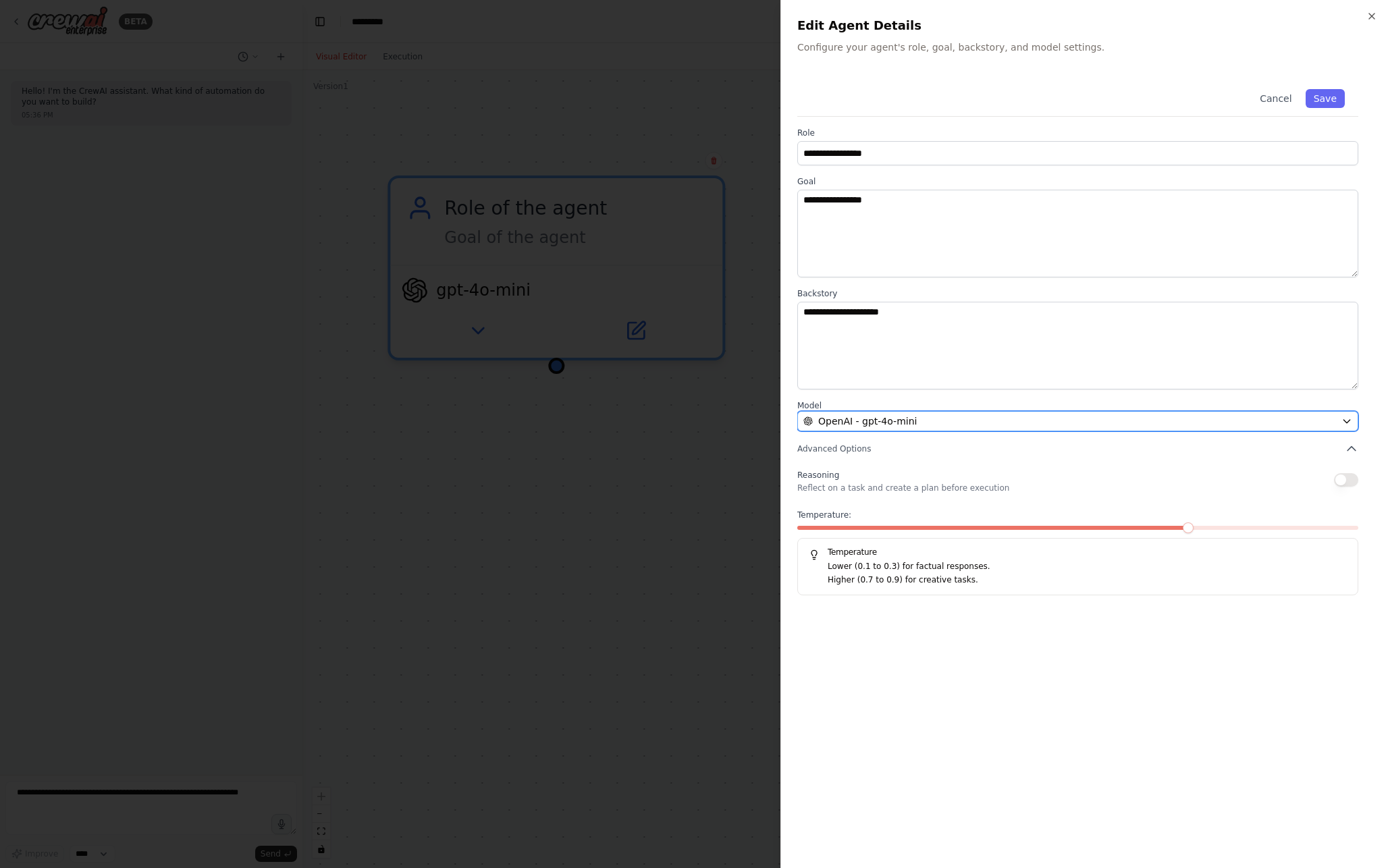
click at [975, 422] on div "OpenAI - gpt-4o-mini" at bounding box center [1070, 421] width 533 height 14
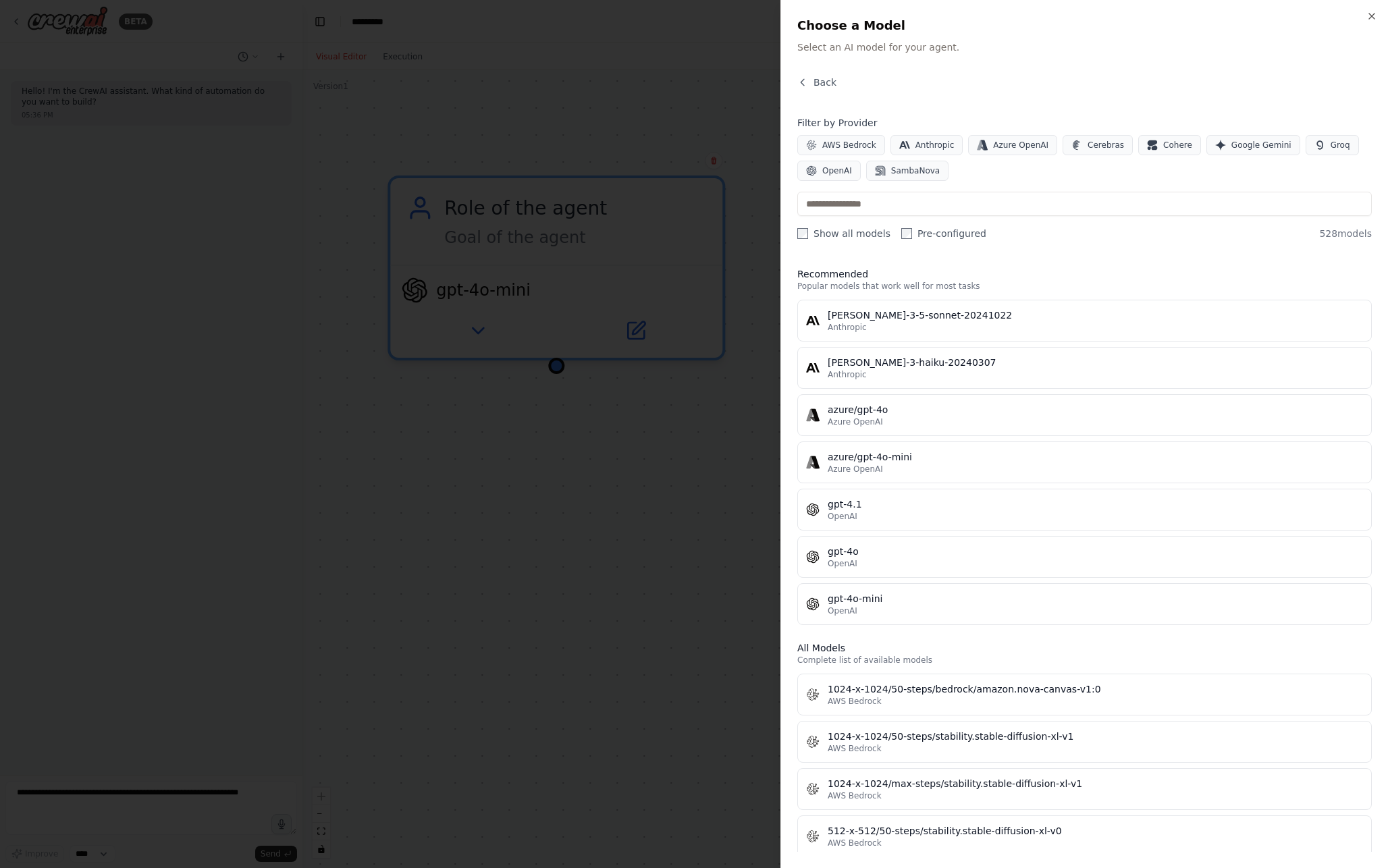
click at [696, 434] on div at bounding box center [694, 434] width 1388 height 868
